Goal: Task Accomplishment & Management: Use online tool/utility

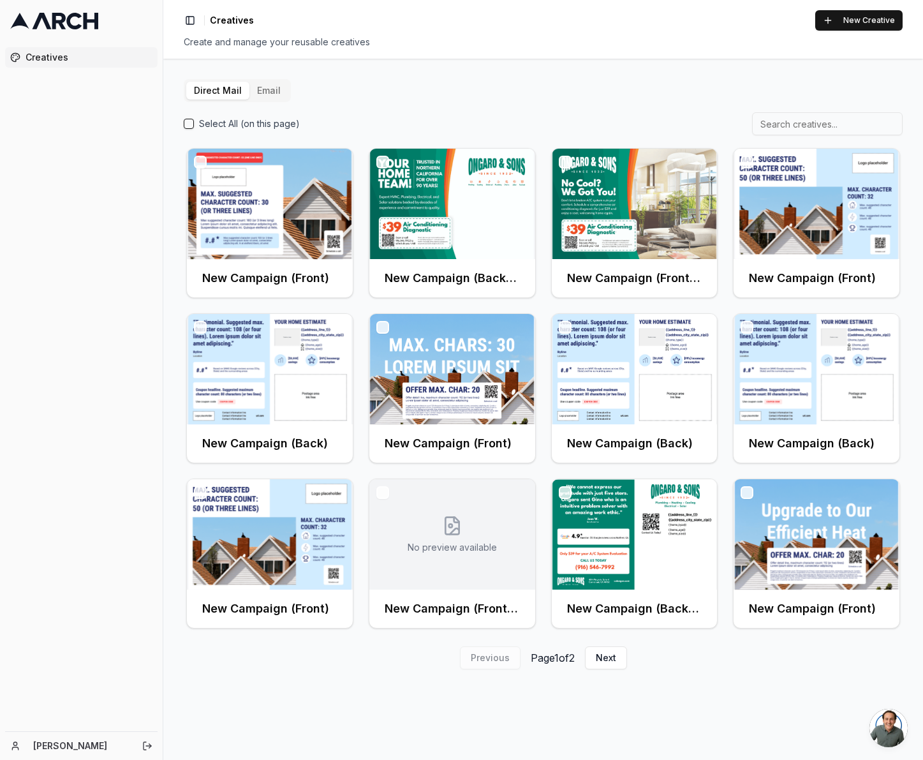
click at [656, 97] on div "Direct Mail Email Select All (on this page) New Campaign (Front) New Campaign (…" at bounding box center [543, 374] width 719 height 590
click at [681, 677] on div "Direct Mail Email Select All (on this page) New Campaign (Front) New Campaign (…" at bounding box center [543, 409] width 760 height 701
click at [427, 100] on div "Direct Mail Email Select All (on this page) New Campaign (Front) New Campaign (…" at bounding box center [543, 374] width 719 height 590
click at [270, 92] on button "Email" at bounding box center [268, 91] width 39 height 18
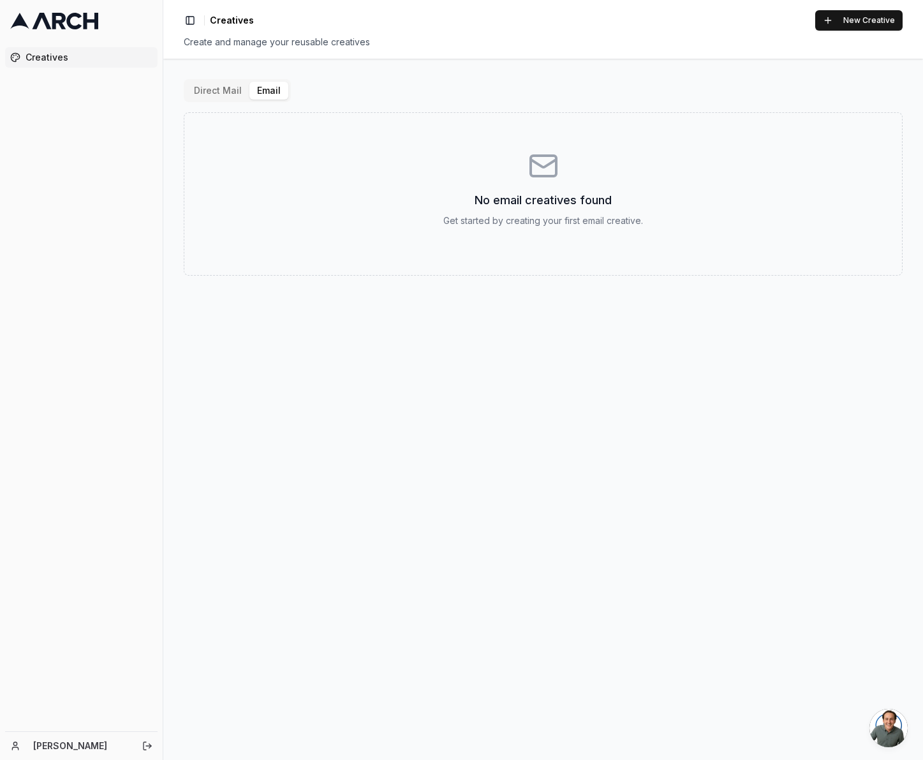
click at [221, 95] on button "Direct Mail" at bounding box center [217, 91] width 63 height 18
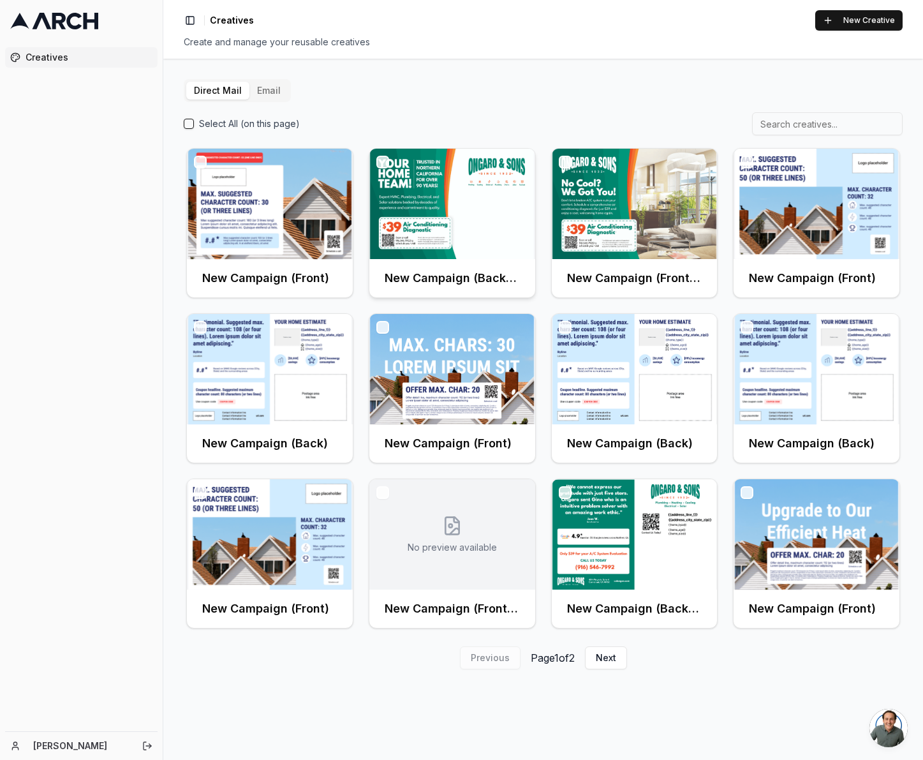
click at [399, 205] on img at bounding box center [452, 204] width 166 height 110
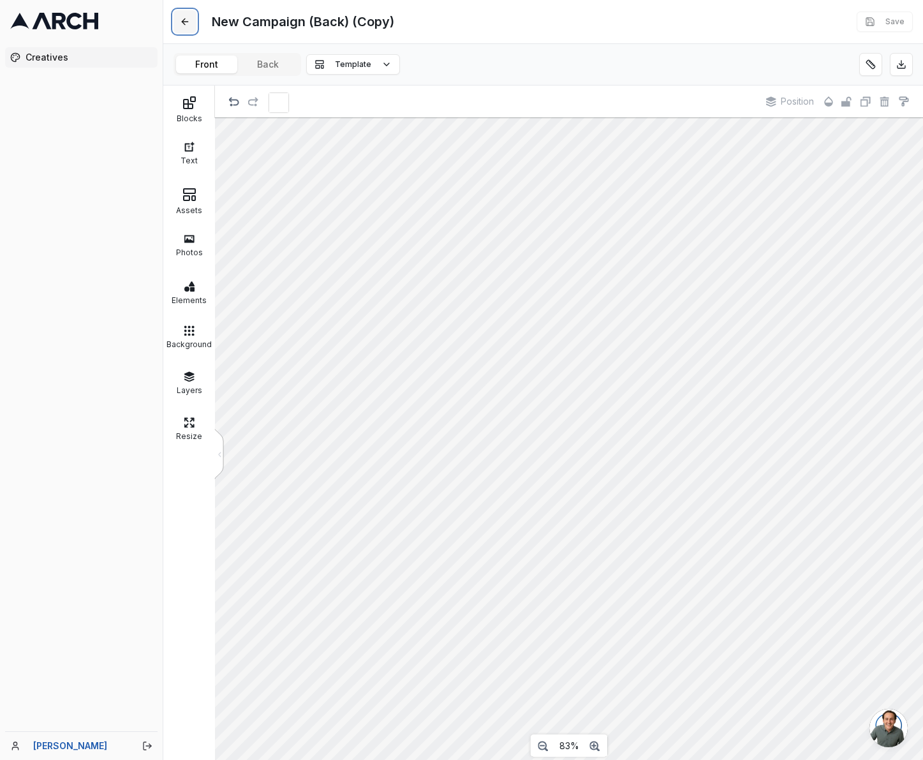
click at [188, 27] on button at bounding box center [185, 21] width 23 height 23
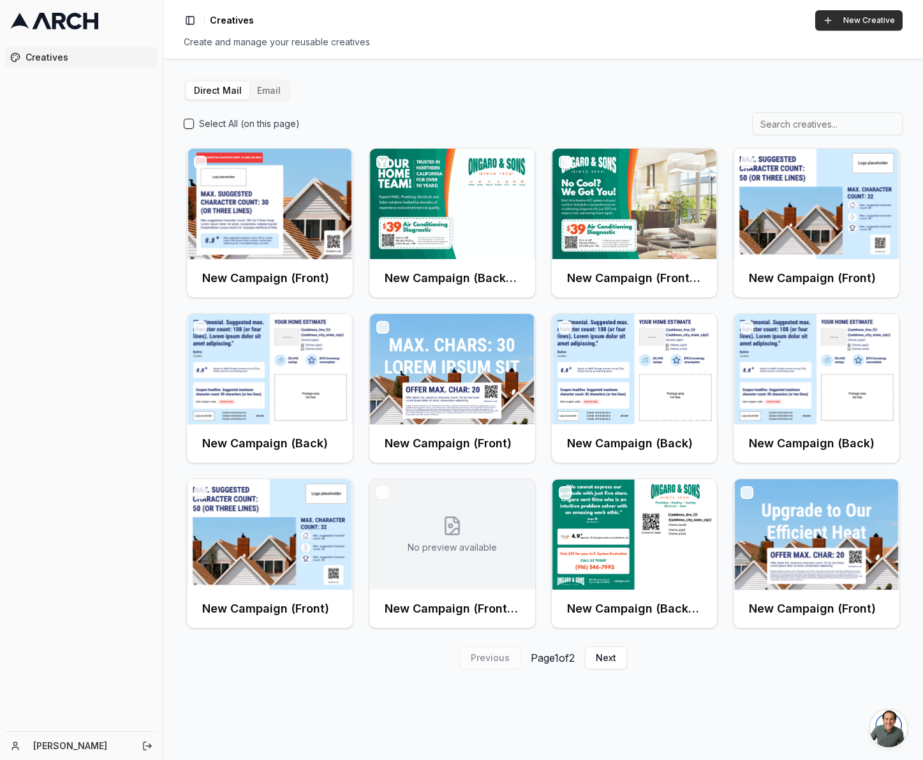
click at [851, 22] on button "New Creative" at bounding box center [858, 20] width 87 height 20
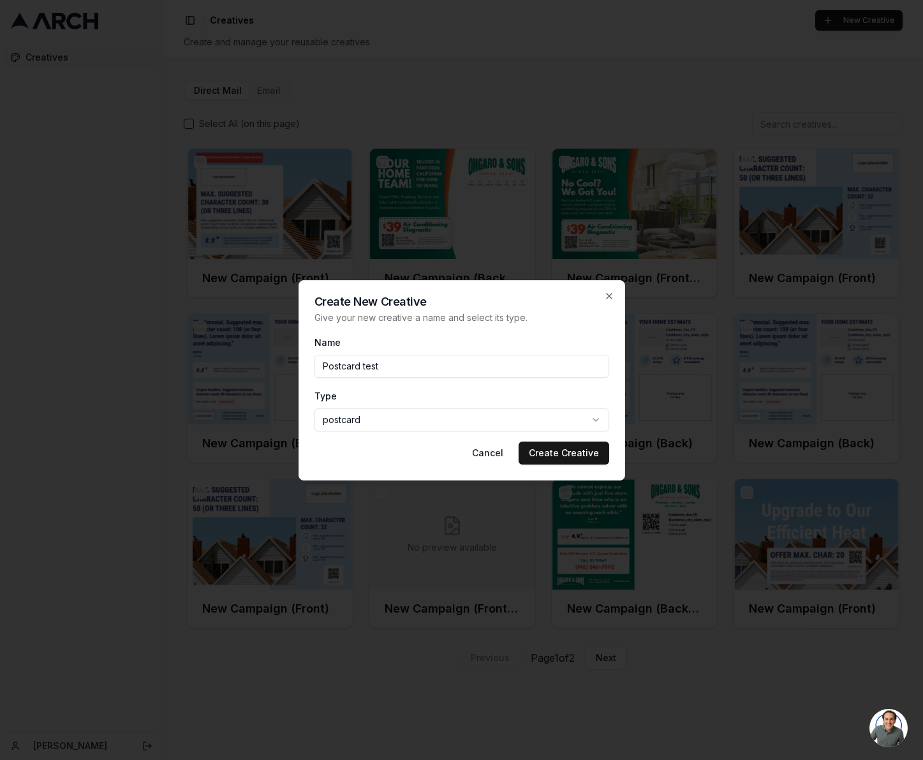
type input "Postcard test"
click at [558, 329] on div "Create New Creative Give your new creative a name and select its type. Name Pos…" at bounding box center [462, 380] width 327 height 200
click at [577, 453] on button "Create Creative" at bounding box center [564, 452] width 91 height 23
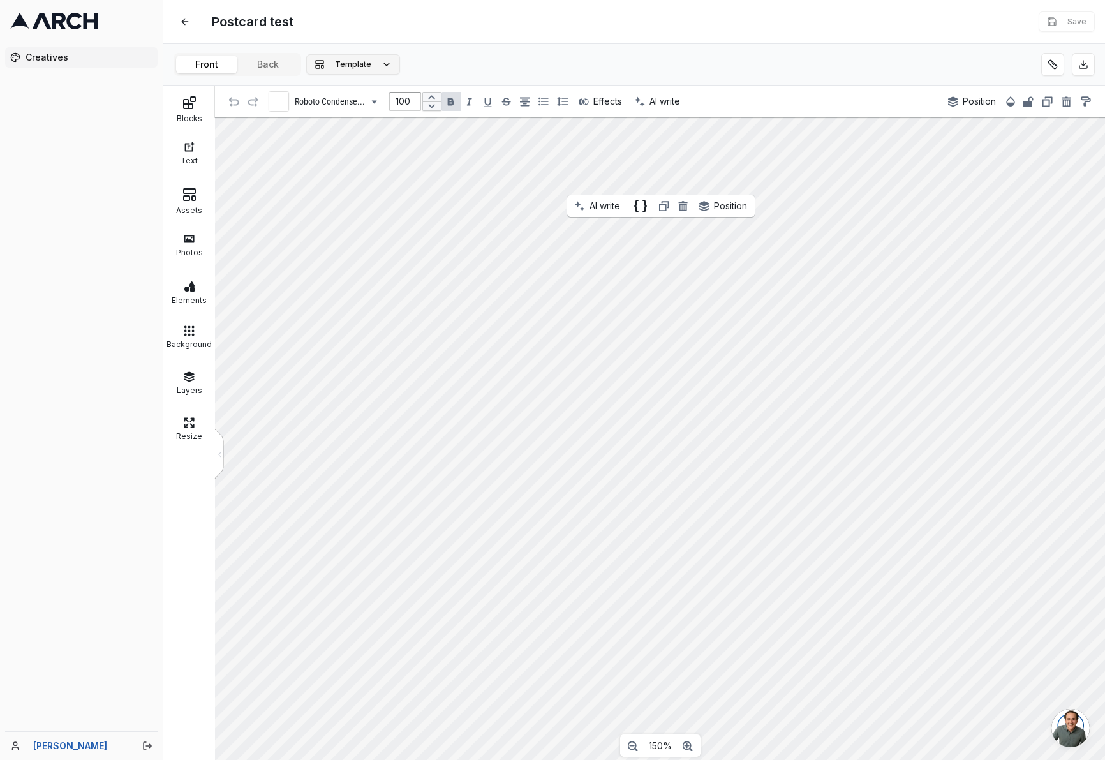
click at [379, 67] on button "Template" at bounding box center [353, 64] width 94 height 20
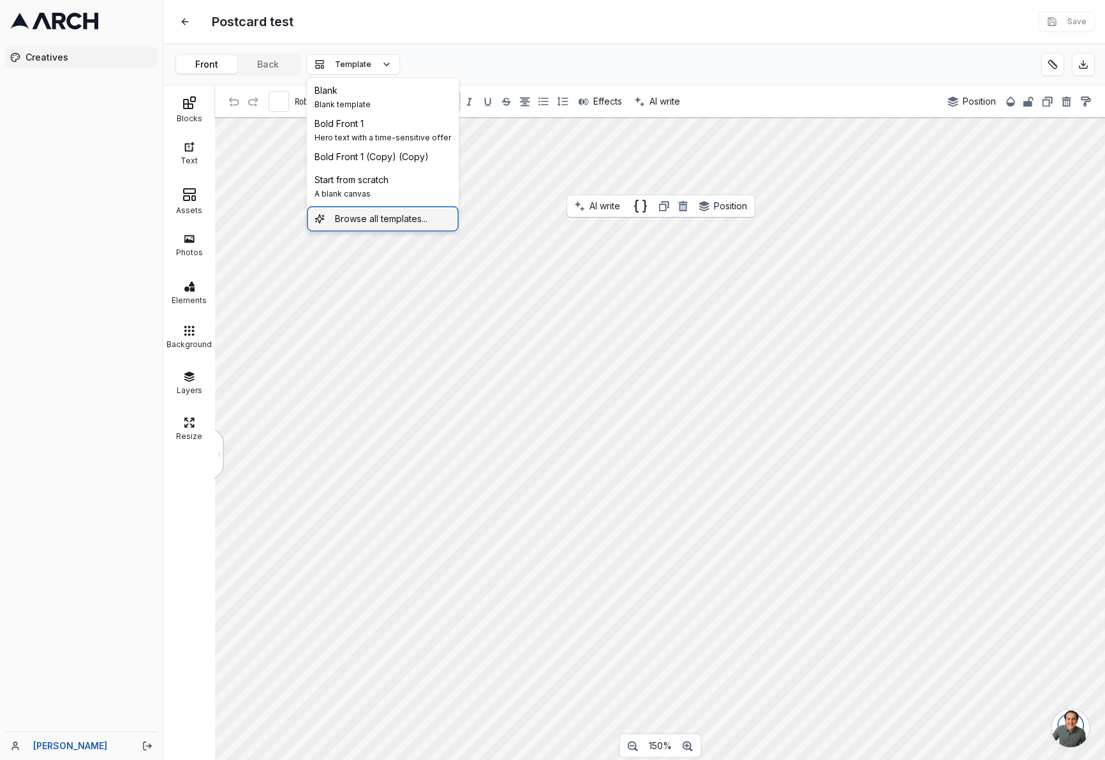
click at [403, 214] on span "Browse all templates..." at bounding box center [381, 218] width 92 height 13
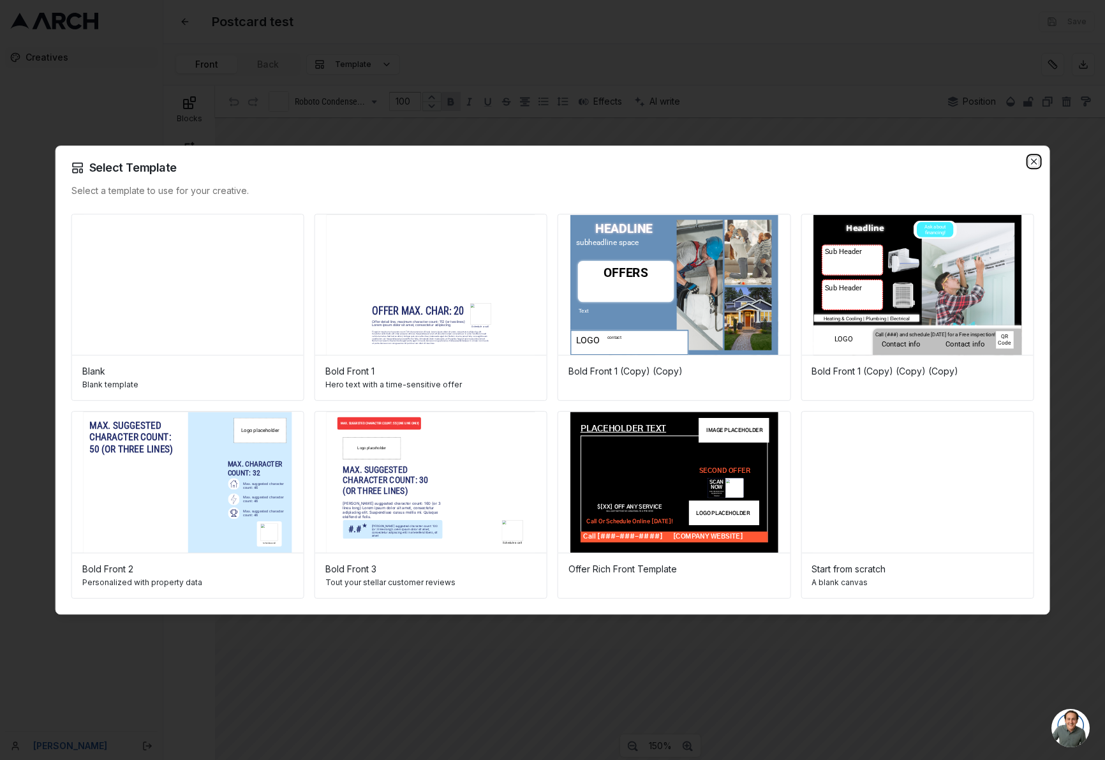
click at [854, 159] on icon "button" at bounding box center [1033, 161] width 10 height 10
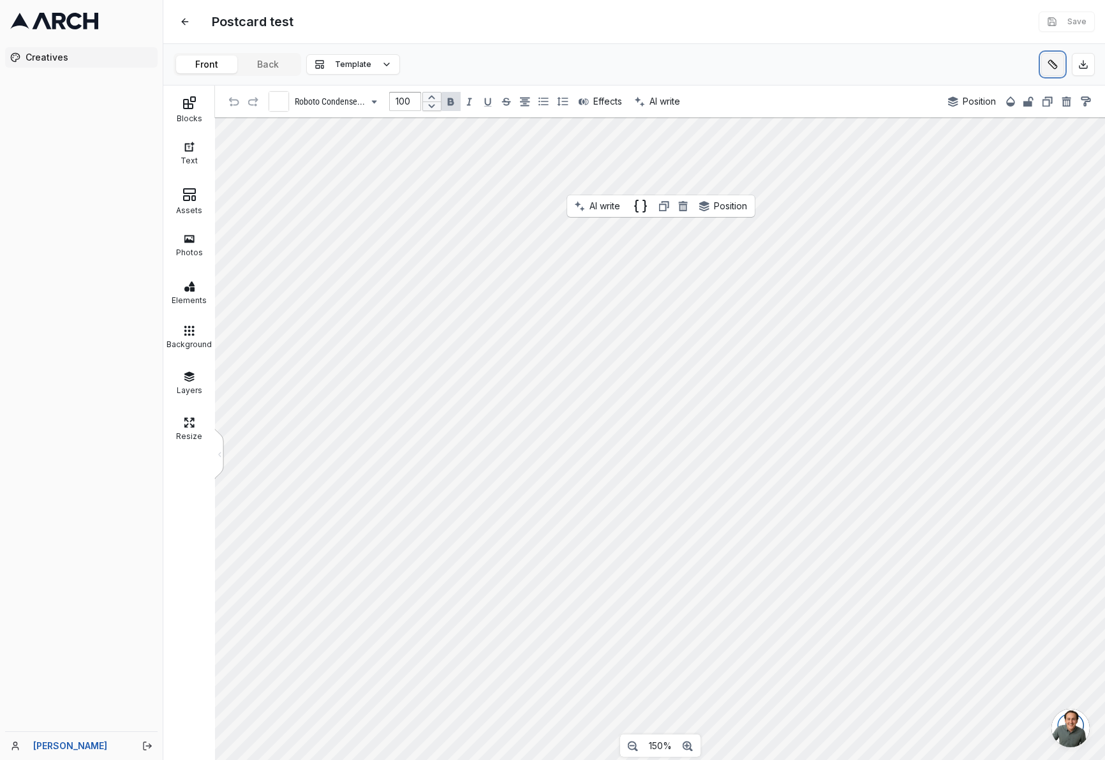
click at [854, 66] on button at bounding box center [1052, 64] width 23 height 23
click at [256, 64] on div "Postcard test Edit Save Front Back Template Blocks Text Assets Photos Elements …" at bounding box center [634, 380] width 942 height 760
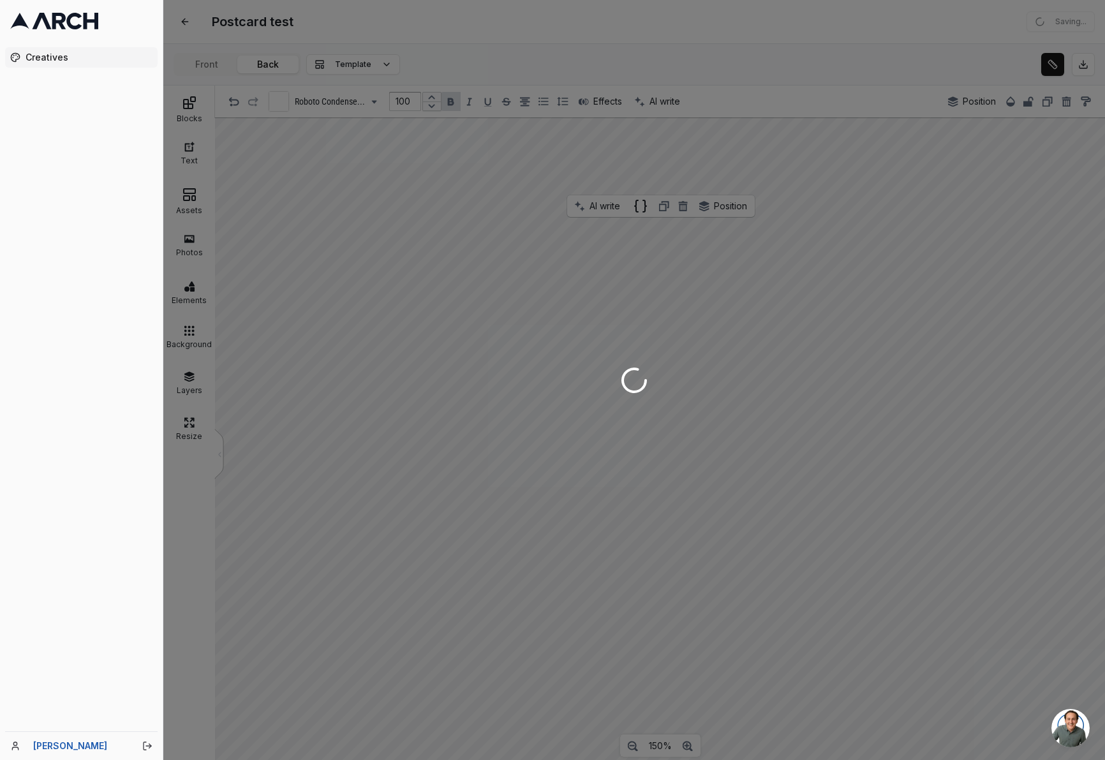
click at [790, 590] on div at bounding box center [634, 380] width 942 height 760
